Goal: Task Accomplishment & Management: Manage account settings

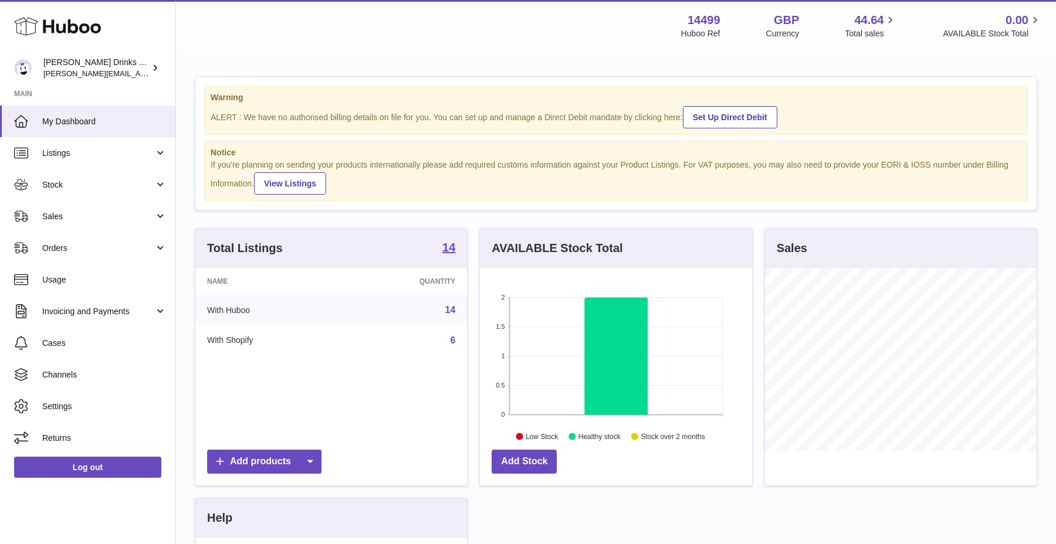
scroll to position [183, 272]
click at [102, 256] on link "Orders" at bounding box center [87, 248] width 175 height 32
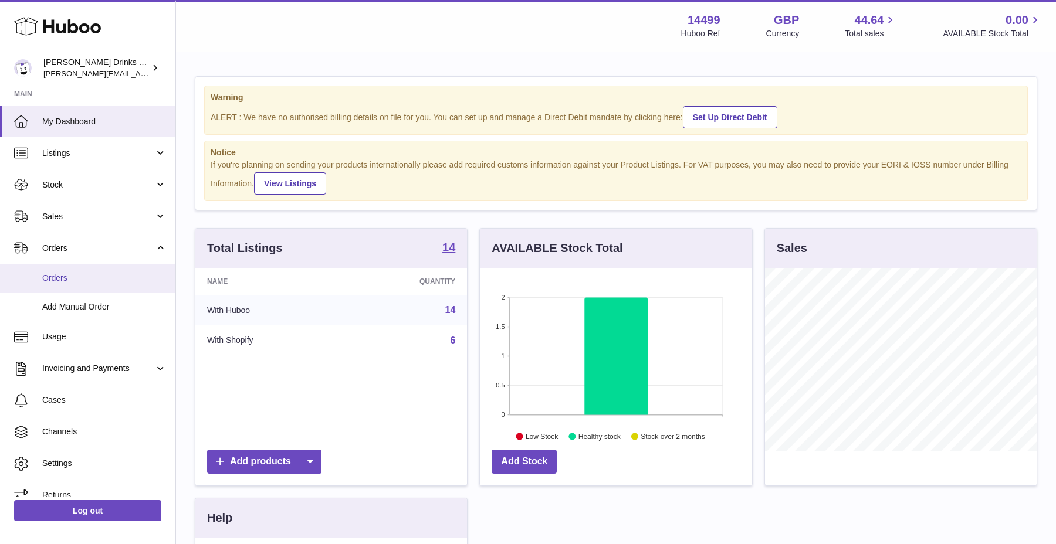
click at [80, 282] on span "Orders" at bounding box center [104, 278] width 124 height 11
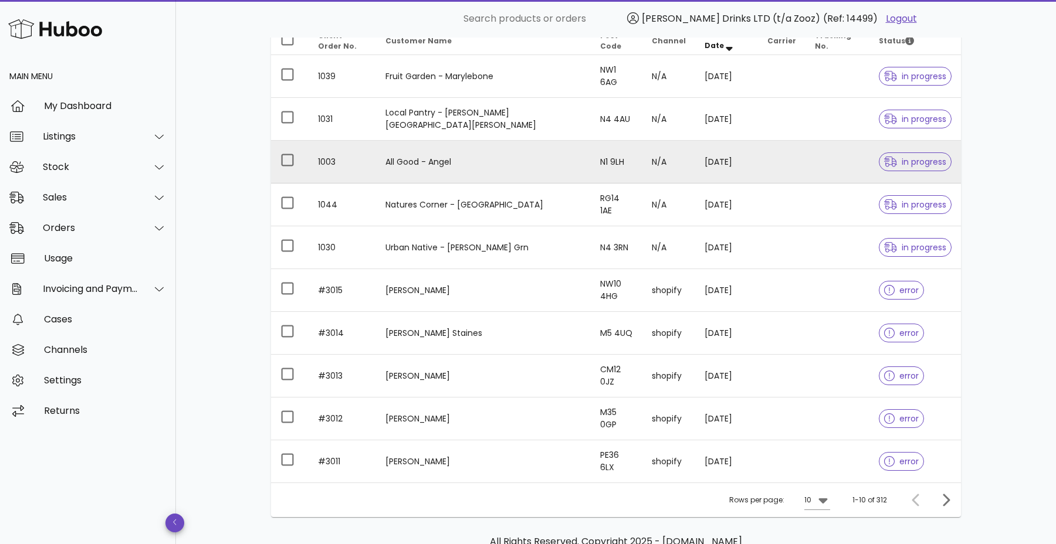
scroll to position [228, 0]
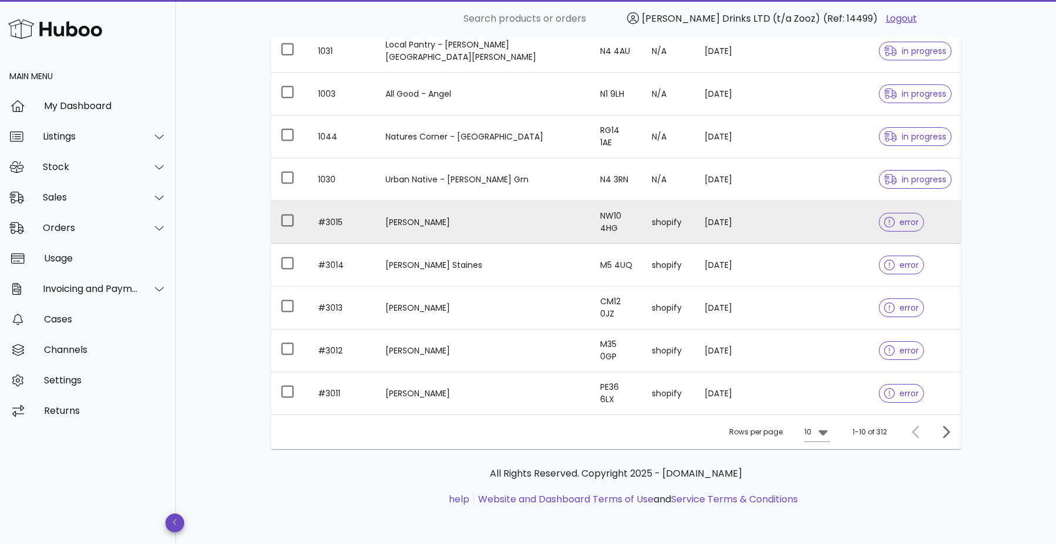
click at [455, 222] on td "Michelle Curran" at bounding box center [483, 222] width 215 height 43
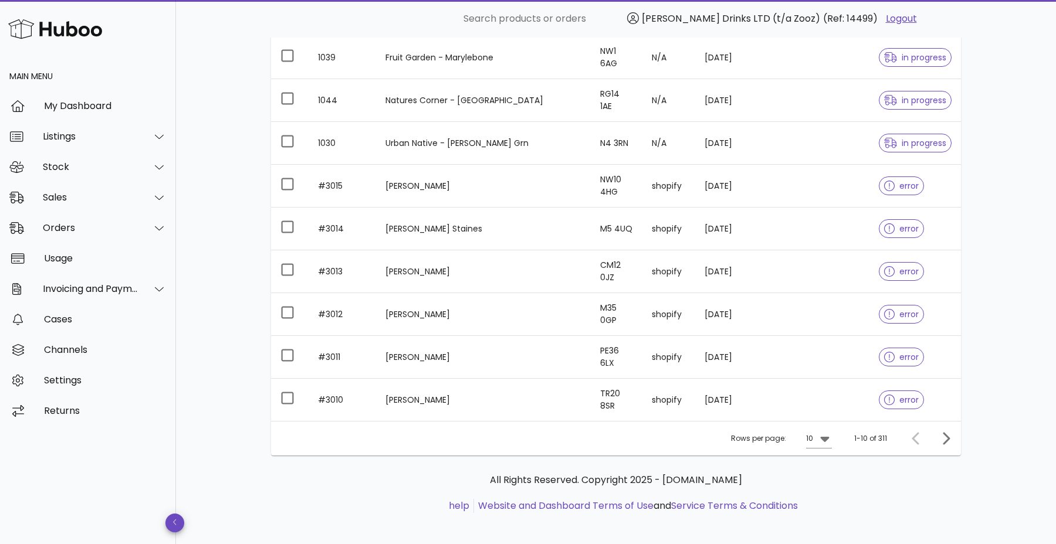
scroll to position [228, 0]
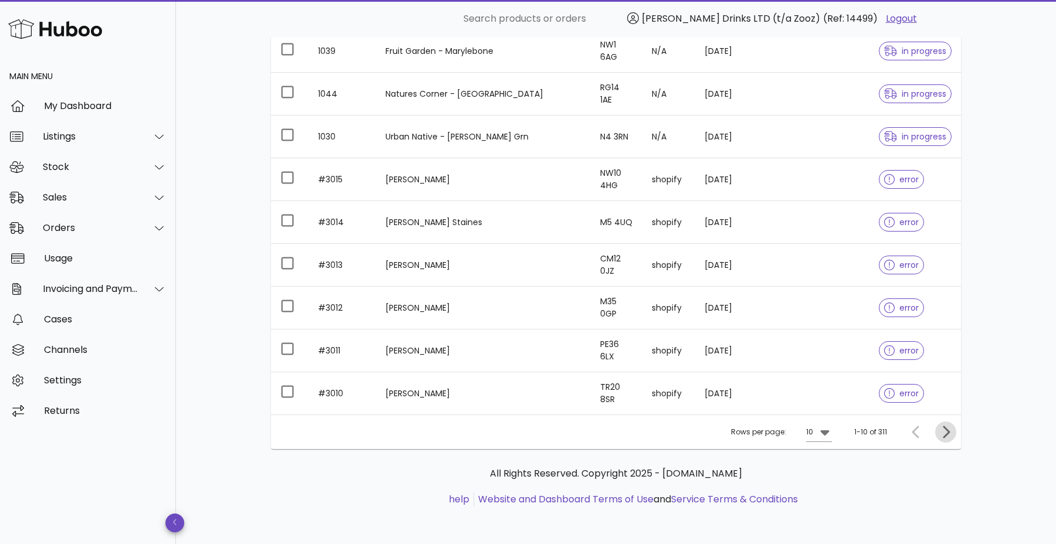
click at [937, 432] on span "Next page" at bounding box center [945, 432] width 21 height 14
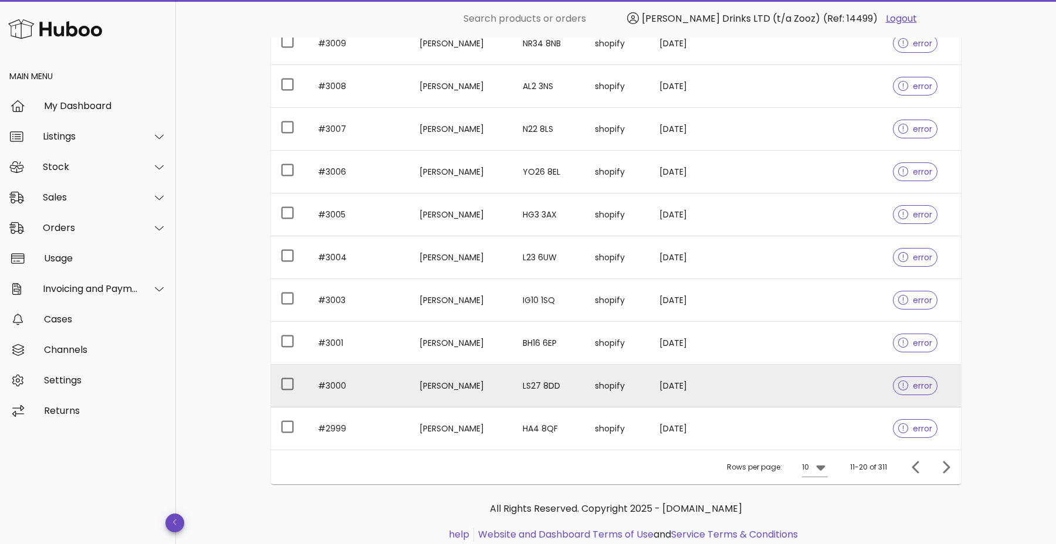
scroll to position [228, 0]
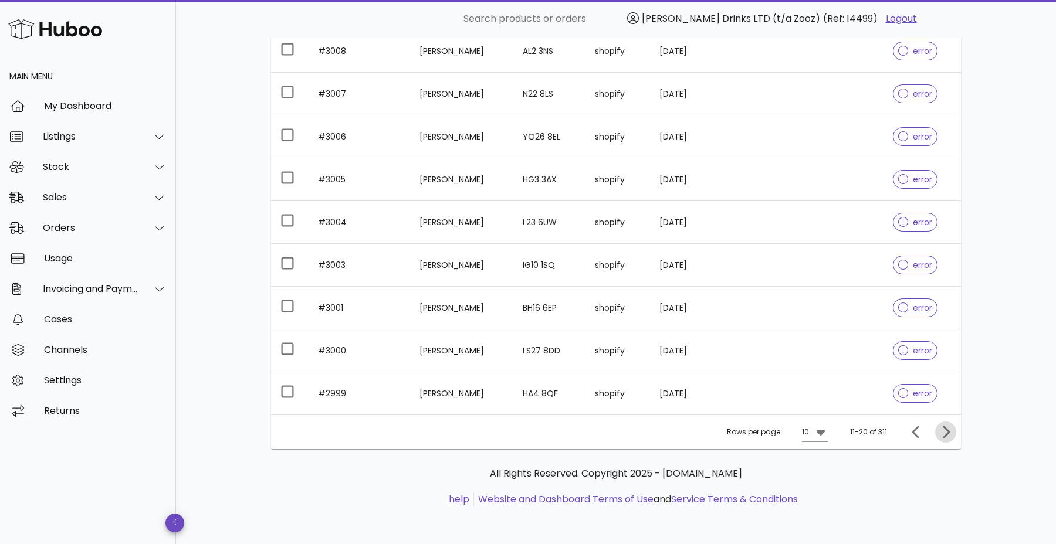
click at [943, 437] on icon "Next page" at bounding box center [946, 432] width 14 height 14
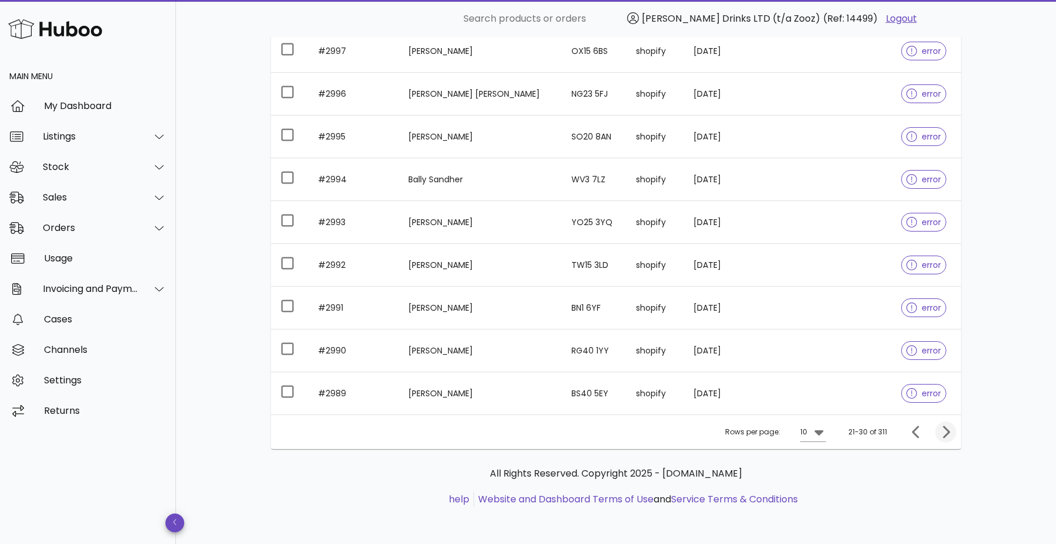
click at [943, 437] on icon "Next page" at bounding box center [946, 432] width 14 height 14
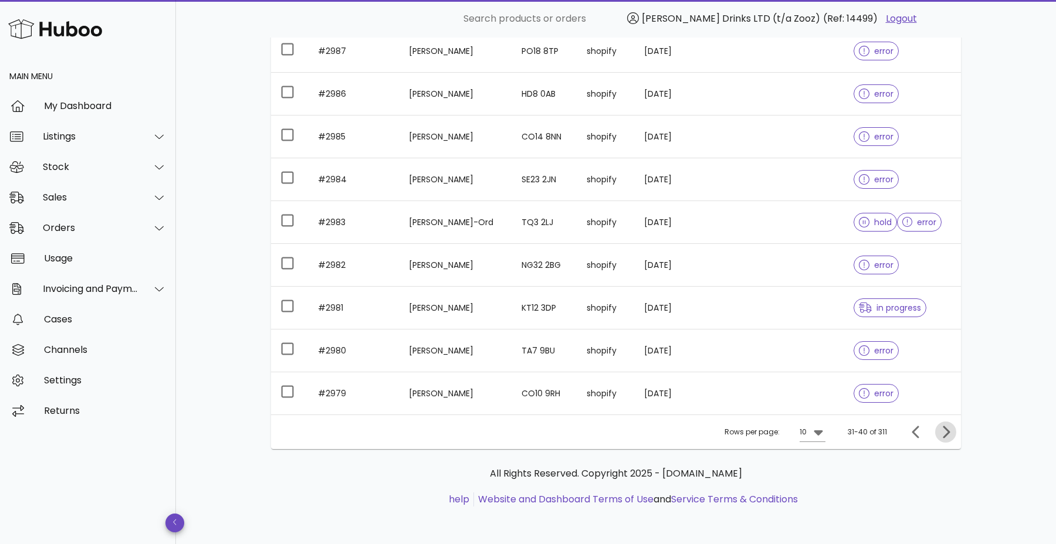
click at [943, 437] on icon "Next page" at bounding box center [946, 432] width 14 height 14
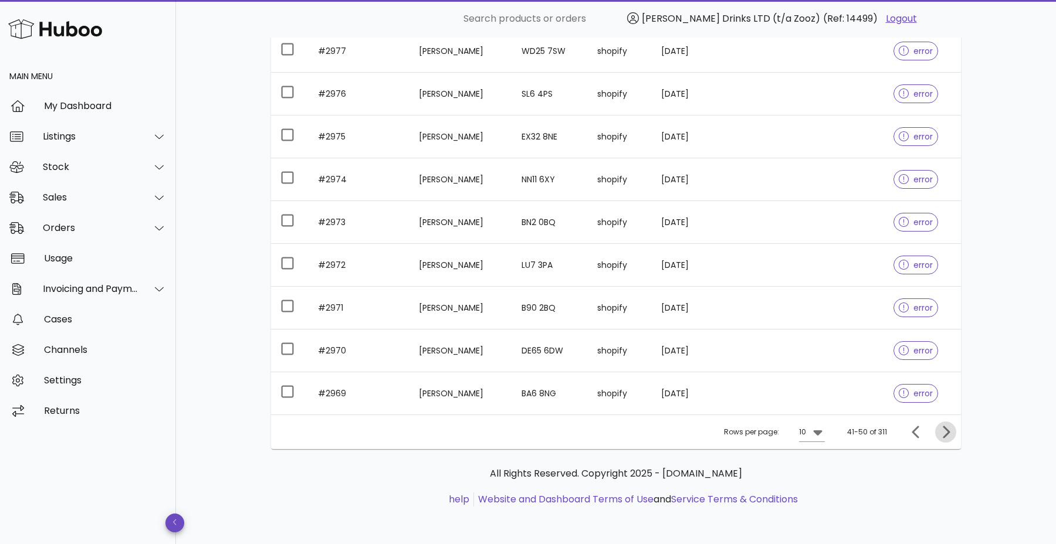
click at [943, 437] on icon "Next page" at bounding box center [946, 432] width 14 height 14
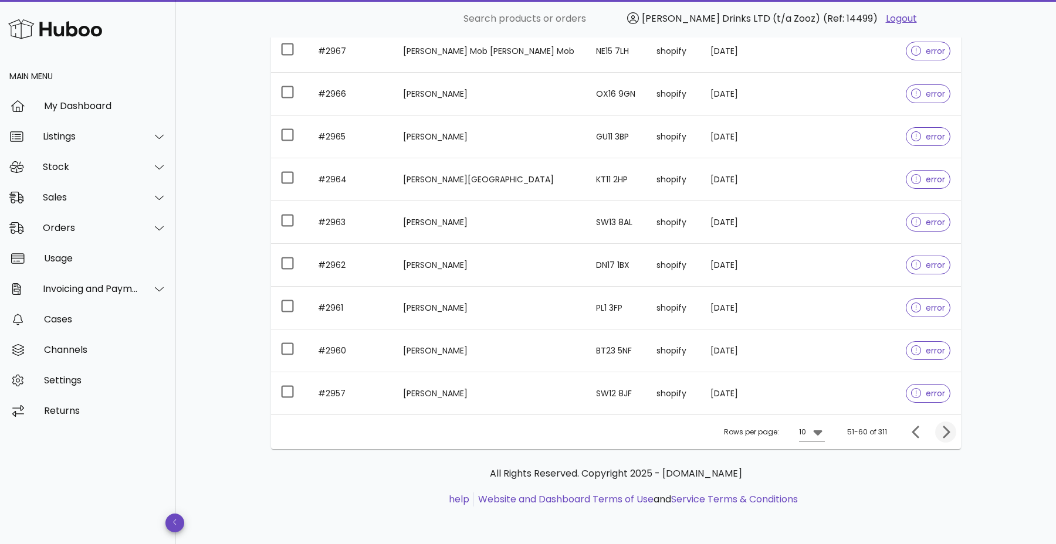
click at [943, 437] on icon "Next page" at bounding box center [946, 432] width 14 height 14
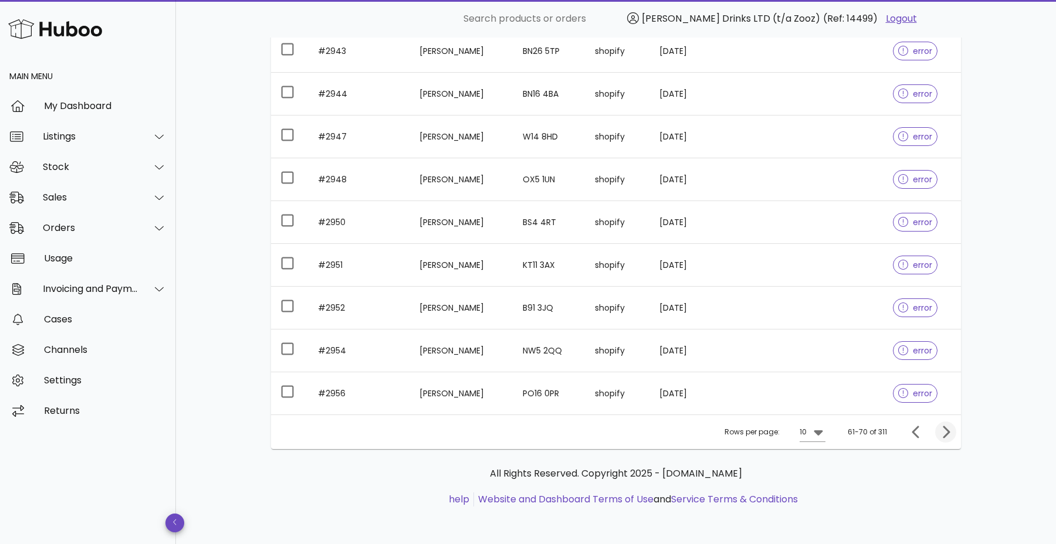
click at [943, 437] on icon "Next page" at bounding box center [946, 432] width 14 height 14
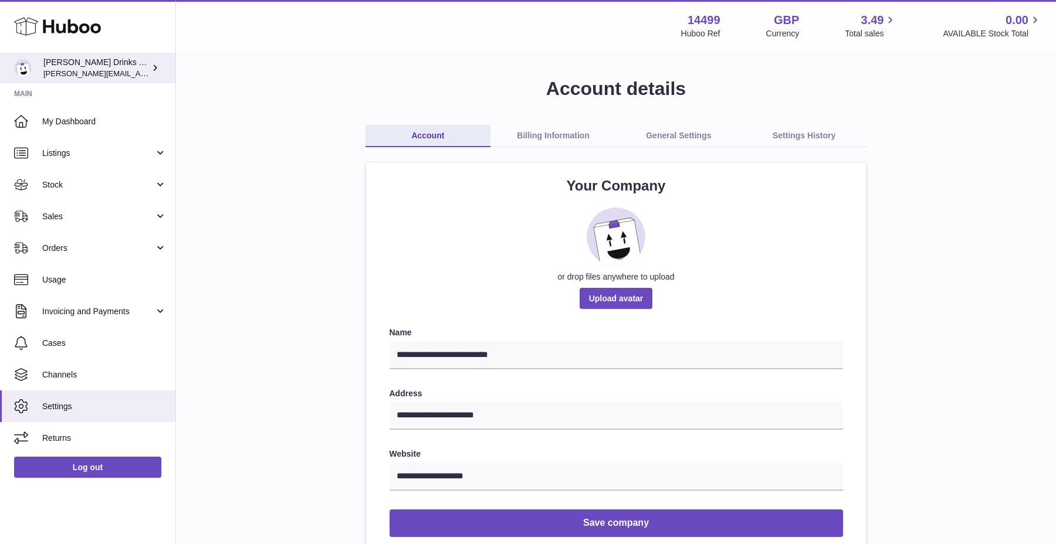
click at [93, 73] on span "[PERSON_NAME][EMAIL_ADDRESS][DOMAIN_NAME]" at bounding box center [139, 73] width 192 height 9
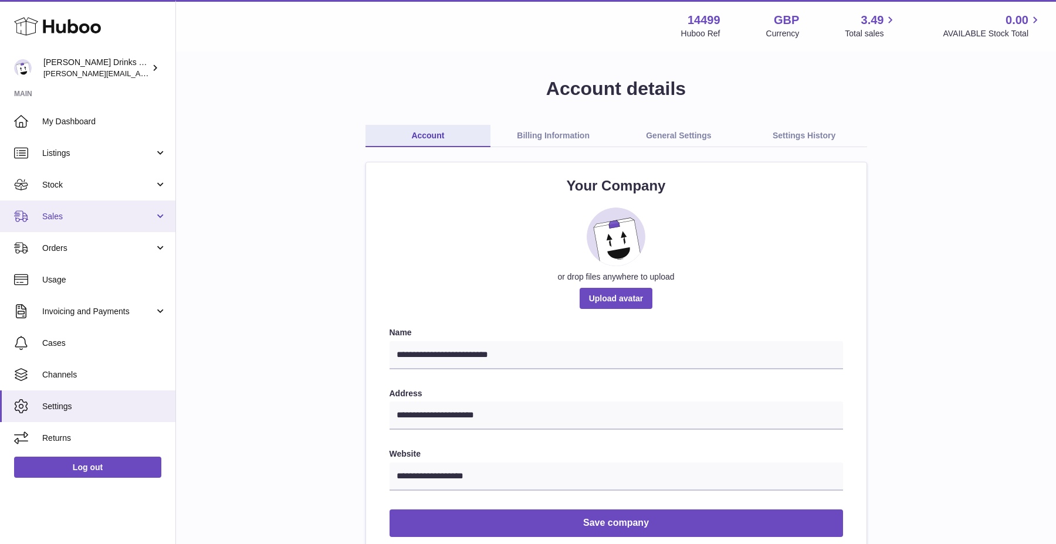
click at [119, 226] on link "Sales" at bounding box center [87, 217] width 175 height 32
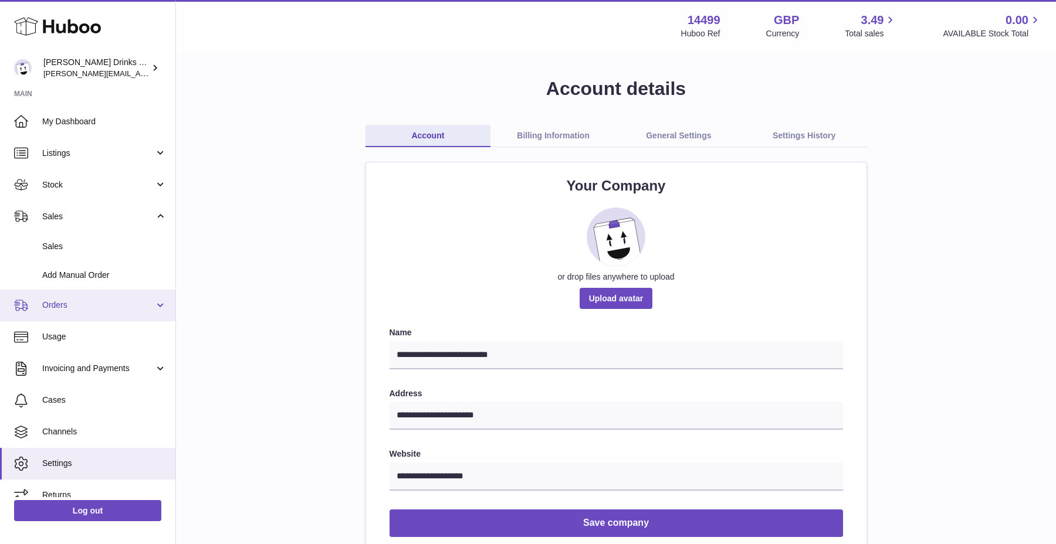
click at [107, 317] on link "Orders" at bounding box center [87, 306] width 175 height 32
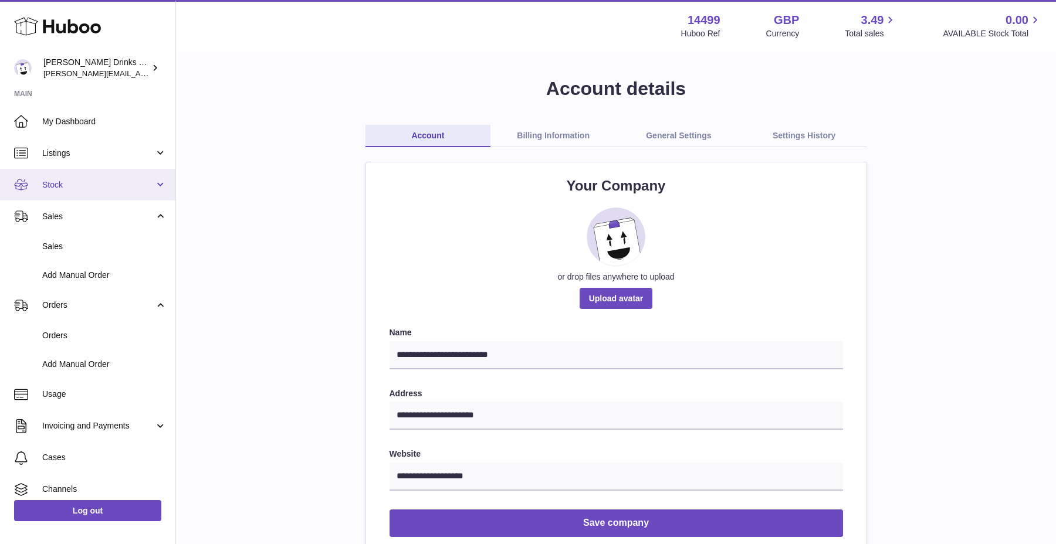
click at [100, 182] on span "Stock" at bounding box center [98, 185] width 112 height 11
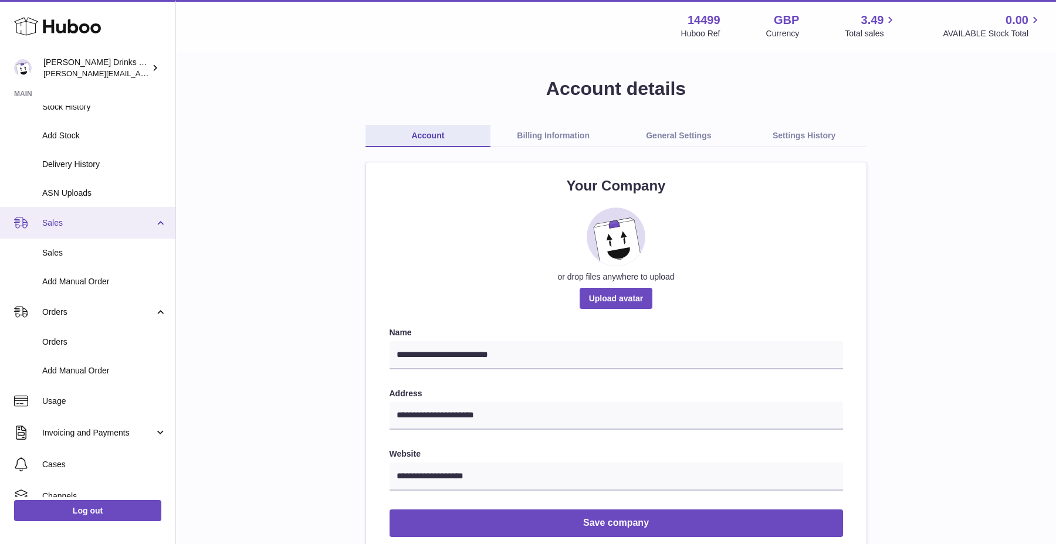
scroll to position [138, 0]
click at [85, 355] on link "Orders" at bounding box center [87, 341] width 175 height 29
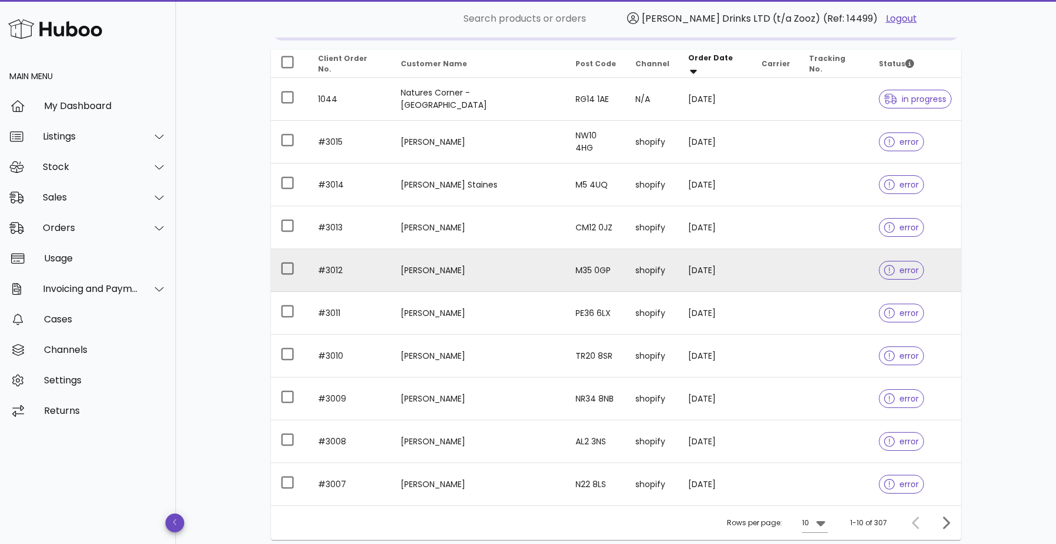
scroll to position [228, 0]
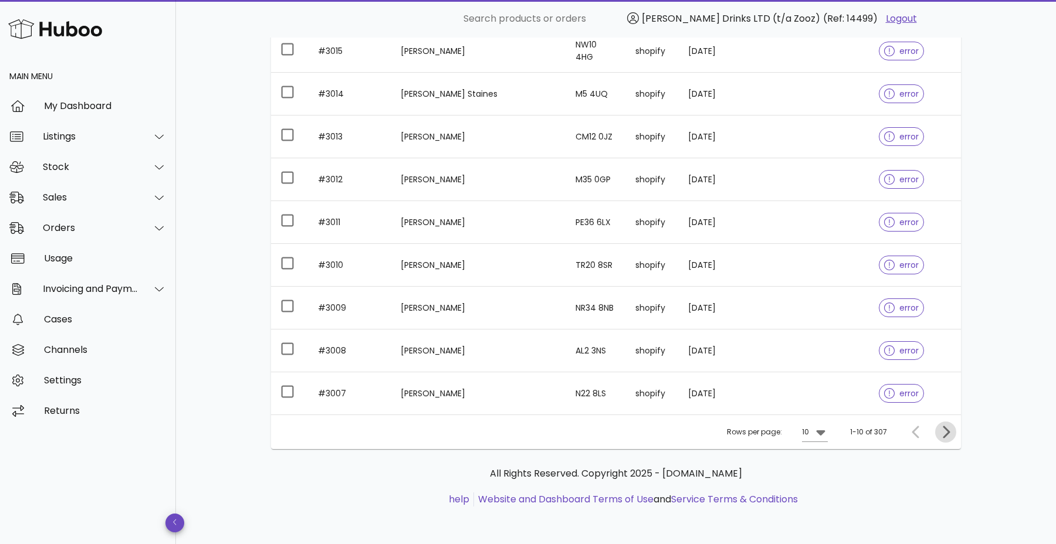
click at [943, 434] on icon "Next page" at bounding box center [946, 432] width 14 height 14
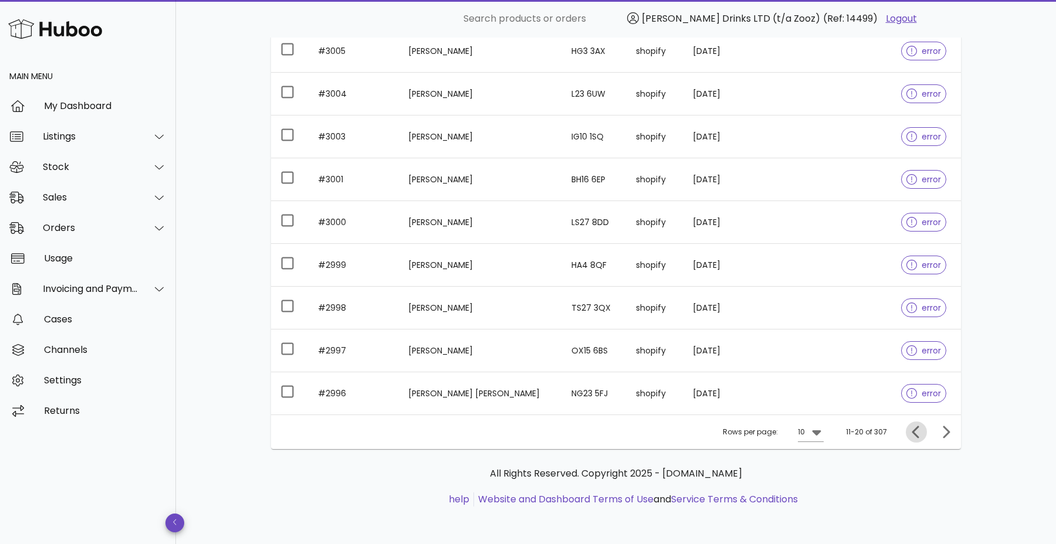
click at [919, 434] on icon "Previous page" at bounding box center [916, 432] width 14 height 14
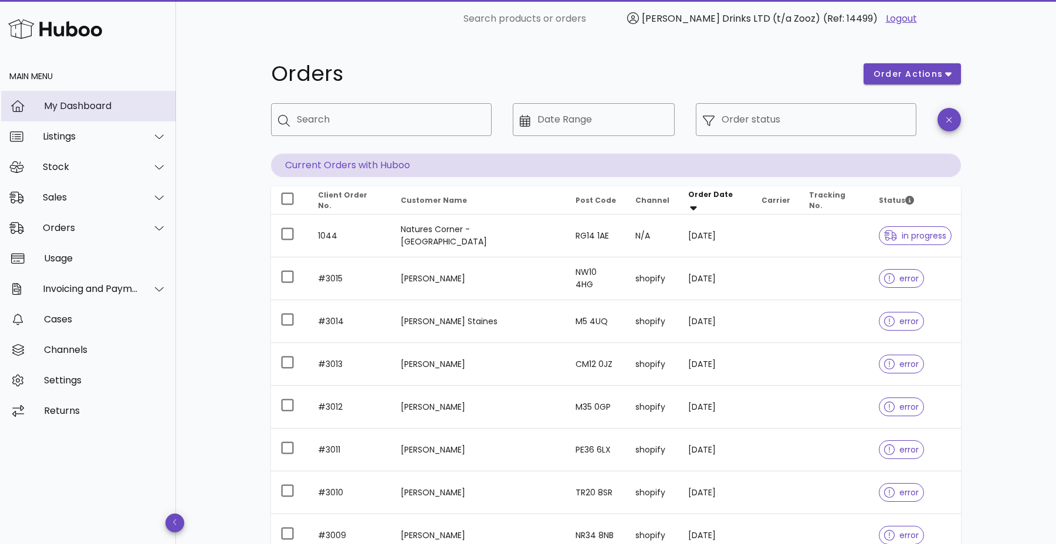
click at [101, 104] on div "My Dashboard" at bounding box center [105, 105] width 123 height 11
